Goal: Information Seeking & Learning: Learn about a topic

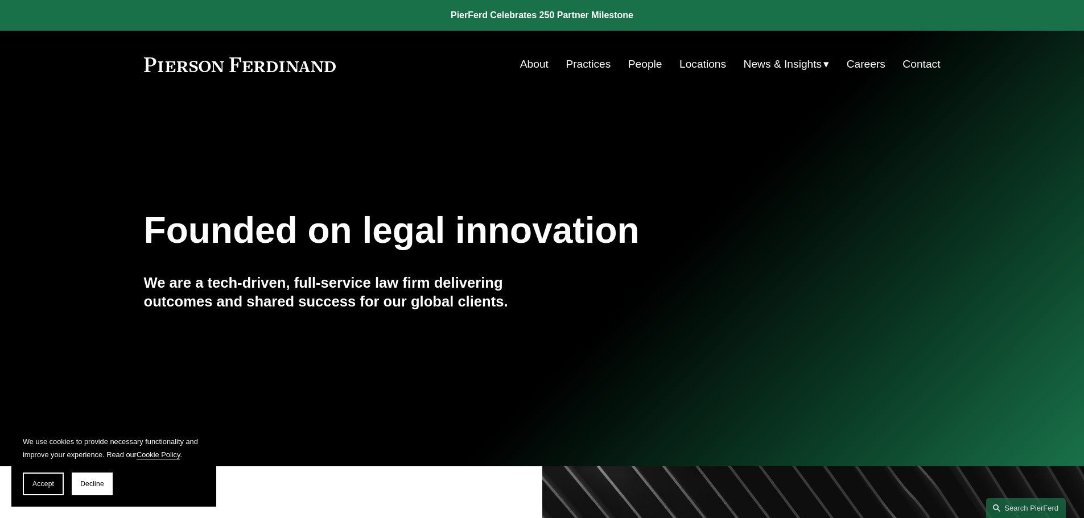
click at [590, 63] on link "Practices" at bounding box center [587, 64] width 45 height 22
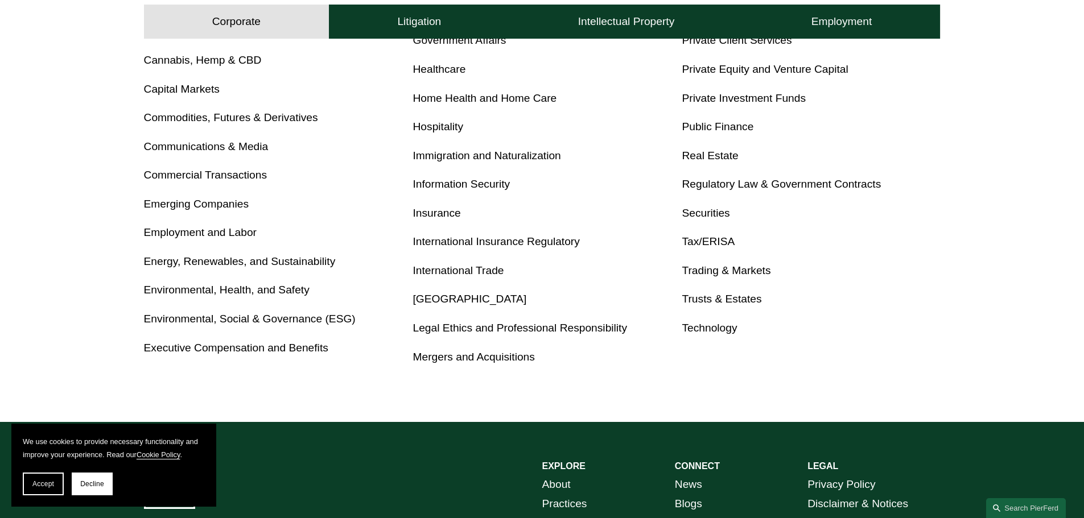
scroll to position [626, 0]
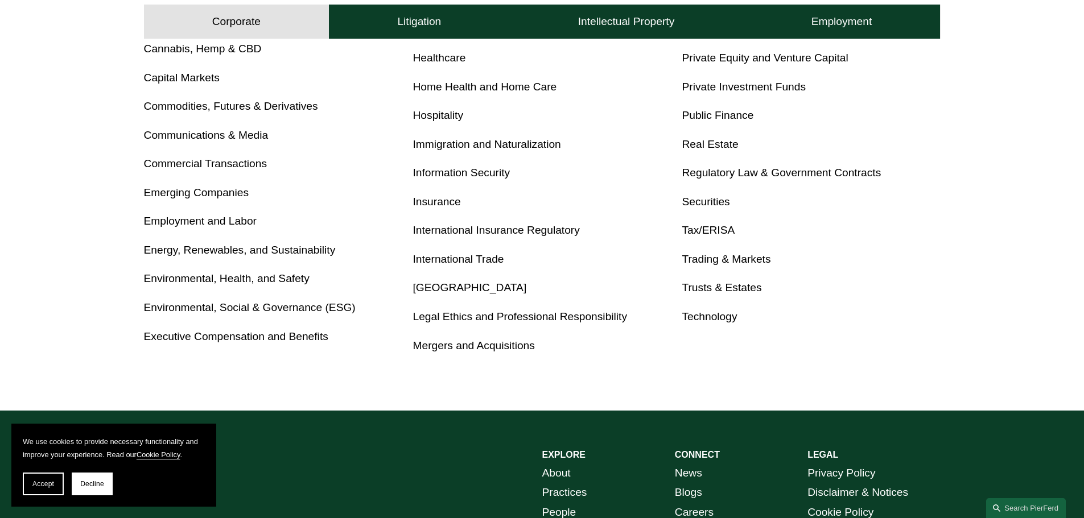
click at [720, 323] on link "Technology" at bounding box center [708, 317] width 55 height 12
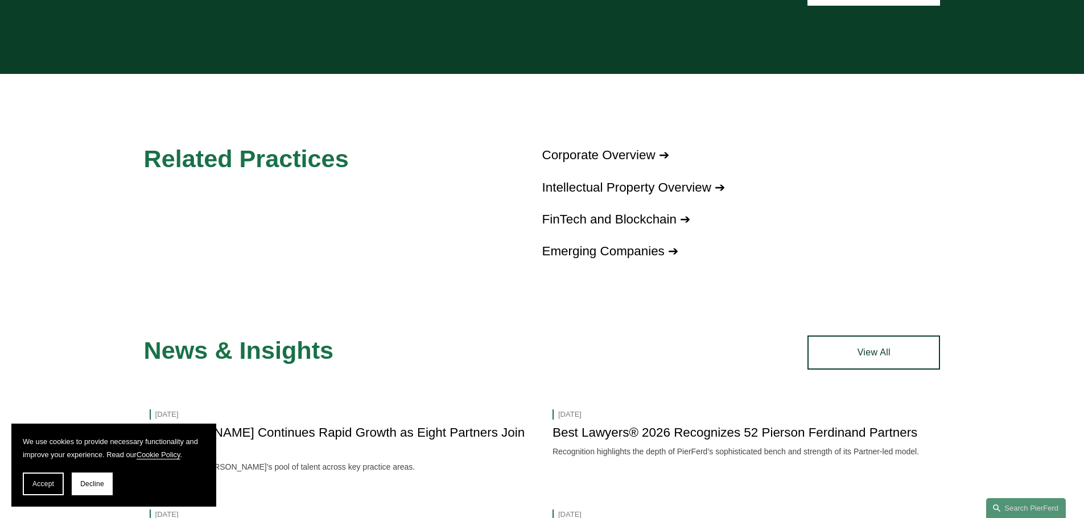
scroll to position [796, 0]
